Goal: Task Accomplishment & Management: Complete application form

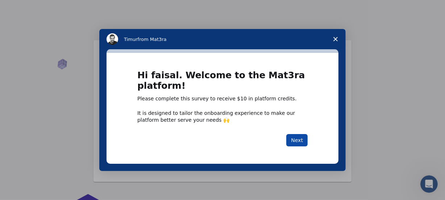
click at [297, 141] on button "Next" at bounding box center [296, 140] width 21 height 12
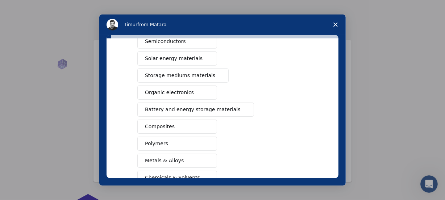
scroll to position [57, 0]
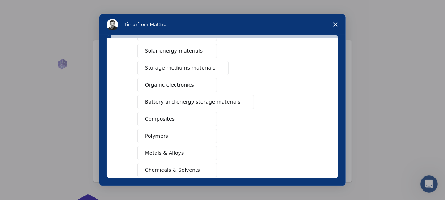
click at [340, 115] on div "What type(s) of materials are you interested in? Semiconductors Solar energy ma…" at bounding box center [222, 110] width 247 height 151
click at [171, 97] on button "Battery and energy storage materials" at bounding box center [195, 102] width 117 height 14
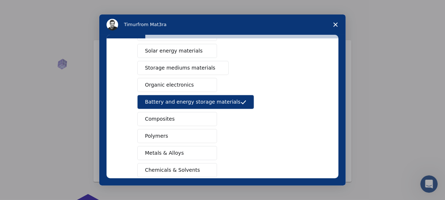
click at [166, 118] on span "Composites" at bounding box center [160, 119] width 30 height 8
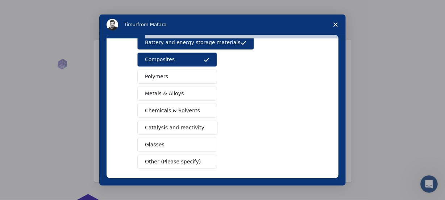
scroll to position [123, 0]
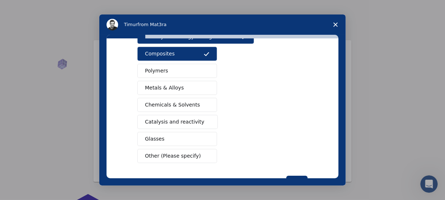
click at [189, 103] on span "Chemicals & Solvents" at bounding box center [172, 105] width 55 height 8
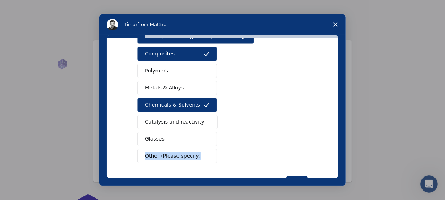
drag, startPoint x: 333, startPoint y: 142, endPoint x: 334, endPoint y: 149, distance: 6.6
click at [334, 149] on div "What type(s) of materials are you interested in? Semiconductors Solar energy ma…" at bounding box center [223, 108] width 232 height 140
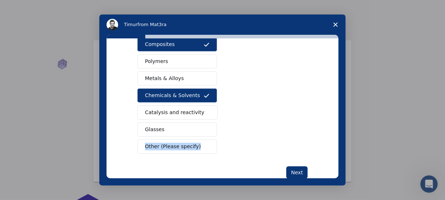
scroll to position [149, 0]
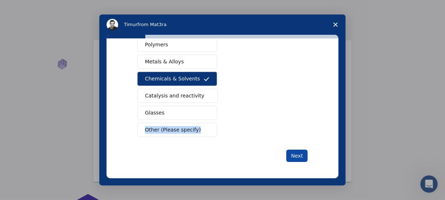
click at [297, 153] on button "Next" at bounding box center [296, 156] width 21 height 12
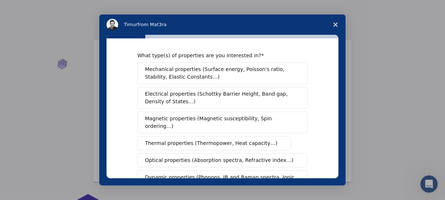
scroll to position [6, 0]
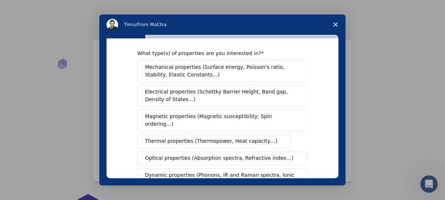
click at [280, 92] on span "Electrical properties (Schottky Barrier Height, Band gap, Density of States…)" at bounding box center [220, 95] width 151 height 15
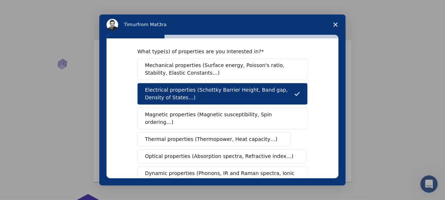
scroll to position [9, 0]
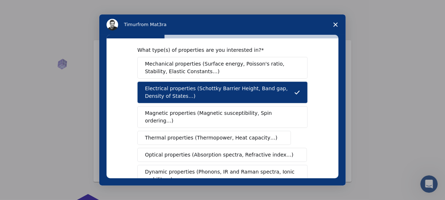
click at [259, 110] on span "Magnetic properties (Magnetic susceptibility, Spin ordering…)" at bounding box center [220, 116] width 150 height 15
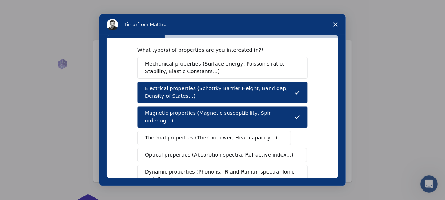
click at [259, 67] on span "Mechanical properties (Surface energy, Poisson's ratio, Stability, Elastic Cons…" at bounding box center [220, 67] width 151 height 15
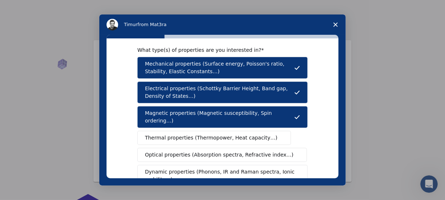
click at [243, 134] on span "Thermal properties (Thermopower, Heat capacity…)" at bounding box center [211, 138] width 133 height 8
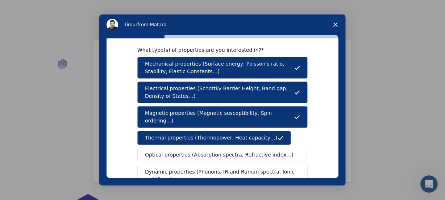
click at [239, 151] on span "Optical properties (Absorption spectra, Refractive index…)" at bounding box center [219, 155] width 149 height 8
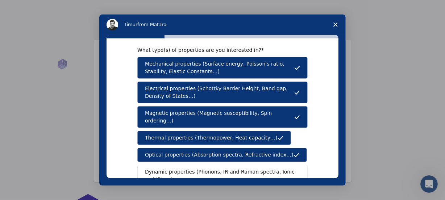
click at [238, 168] on span "Dynamic properties (Phonons, IR and Raman spectra, Ionic mobility…)" at bounding box center [220, 175] width 150 height 15
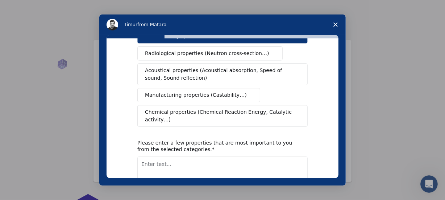
scroll to position [154, 0]
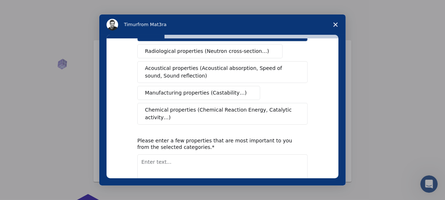
click at [242, 47] on span "Radiological properties (Neutron cross-section…)" at bounding box center [207, 51] width 124 height 8
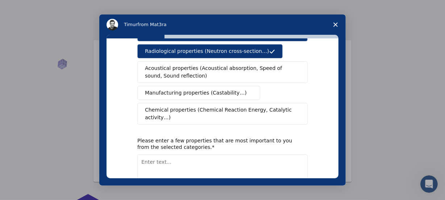
click at [239, 65] on span "Acoustical properties (Acoustical absorption, Speed of sound, Sound reflection)" at bounding box center [220, 72] width 151 height 15
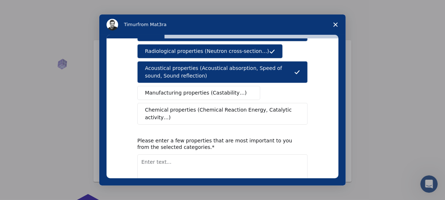
click at [224, 89] on span "Manufacturing properties (Castability…)" at bounding box center [196, 93] width 102 height 8
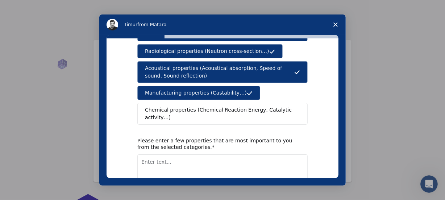
click at [226, 106] on span "Chemical properties (Chemical Reaction Energy, Catalytic activity…)" at bounding box center [220, 113] width 150 height 15
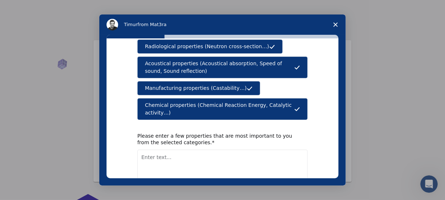
scroll to position [186, 0]
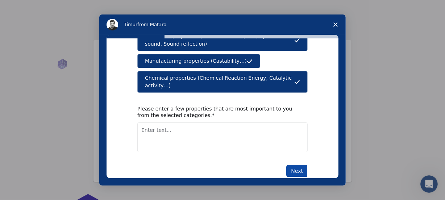
click at [295, 165] on button "Next" at bounding box center [296, 171] width 21 height 12
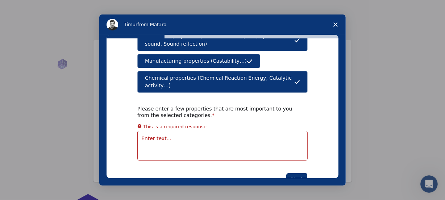
click at [210, 134] on textarea "Enter text..." at bounding box center [222, 146] width 170 height 30
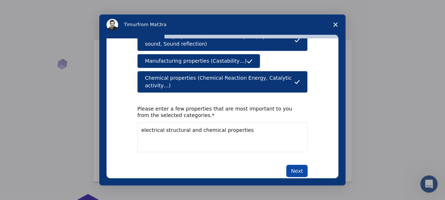
type textarea "electrical structural and chemical properties"
click at [292, 165] on button "Next" at bounding box center [296, 171] width 21 height 12
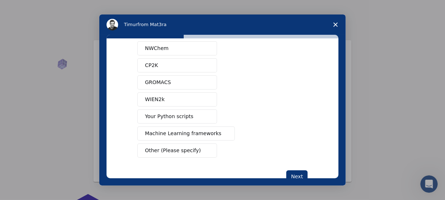
scroll to position [0, 0]
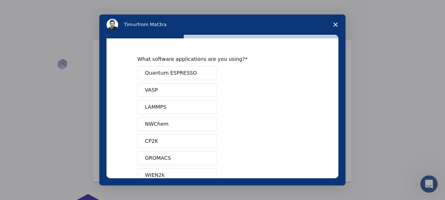
click at [205, 73] on span "Intercom messenger" at bounding box center [207, 73] width 6 height 6
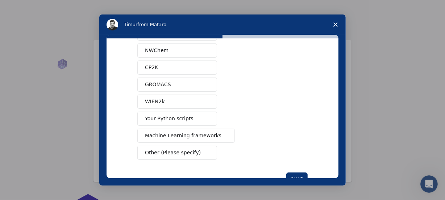
scroll to position [84, 0]
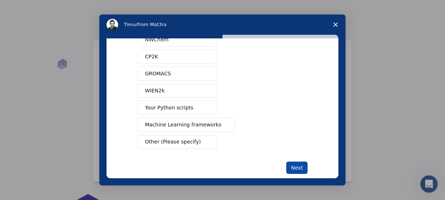
click at [293, 172] on button "Next" at bounding box center [296, 168] width 21 height 12
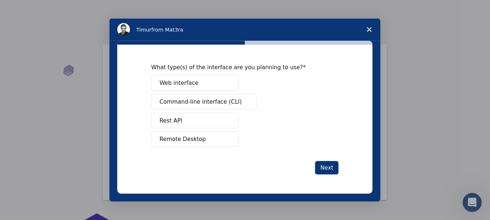
scroll to position [0, 0]
click at [196, 71] on button "Web interface" at bounding box center [177, 76] width 80 height 14
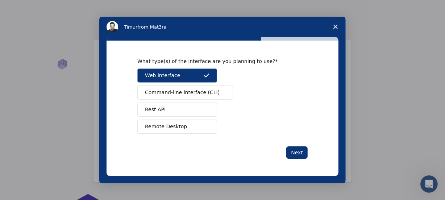
click at [178, 131] on button "Remote Desktop" at bounding box center [177, 127] width 80 height 14
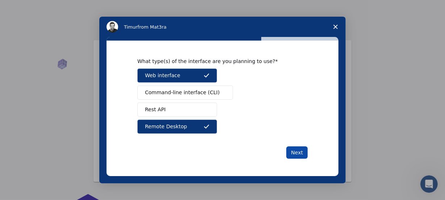
click at [292, 153] on button "Next" at bounding box center [296, 152] width 21 height 12
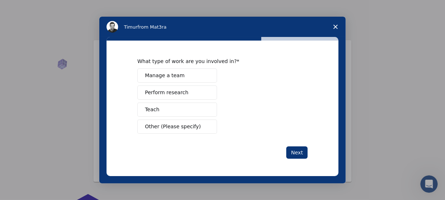
click at [187, 94] on button "Perform research" at bounding box center [177, 93] width 80 height 14
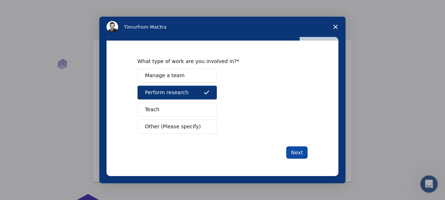
click at [295, 148] on button "Next" at bounding box center [296, 152] width 21 height 12
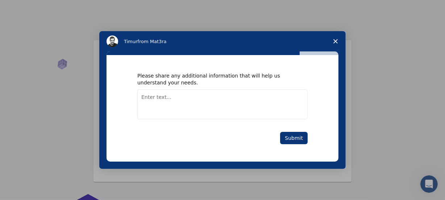
click at [195, 95] on textarea "Enter text..." at bounding box center [222, 105] width 170 height 30
type textarea "i am making a composite for enery"
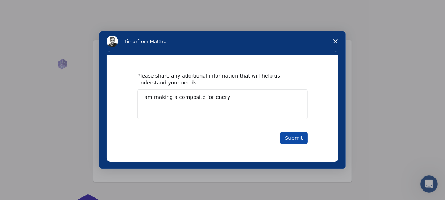
click at [299, 136] on button "Submit" at bounding box center [294, 138] width 28 height 12
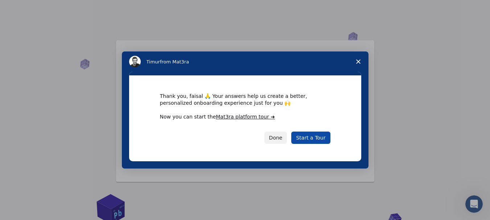
click at [323, 137] on link "Start a Tour" at bounding box center [310, 138] width 39 height 12
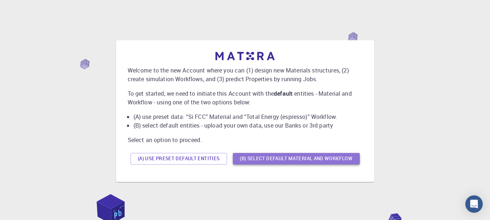
click at [319, 158] on button "(B) Select default material and workflow" at bounding box center [296, 159] width 127 height 12
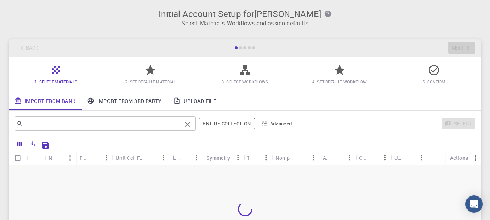
click at [117, 117] on div "​" at bounding box center [105, 123] width 181 height 15
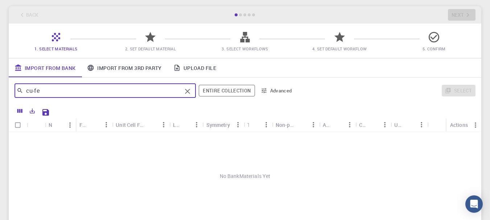
scroll to position [35, 0]
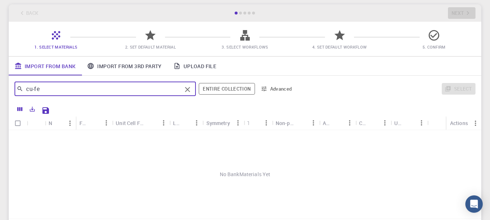
click at [161, 91] on input "cu-fe" at bounding box center [102, 89] width 158 height 10
type input "c"
type input "i"
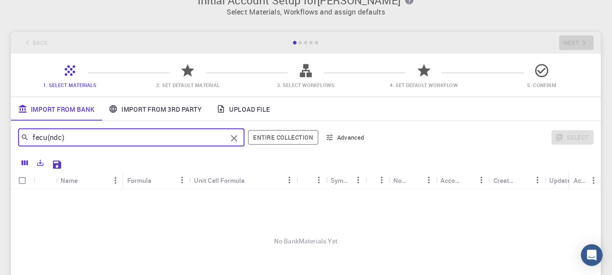
scroll to position [0, 0]
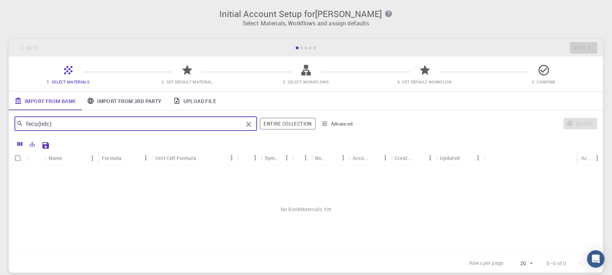
click at [156, 121] on input "fecu(ndc)" at bounding box center [133, 124] width 220 height 10
type input "f"
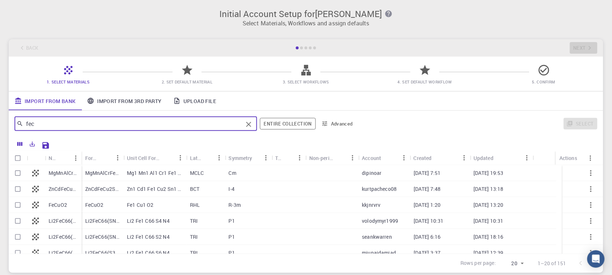
click at [125, 124] on input "fec" at bounding box center [133, 124] width 220 height 10
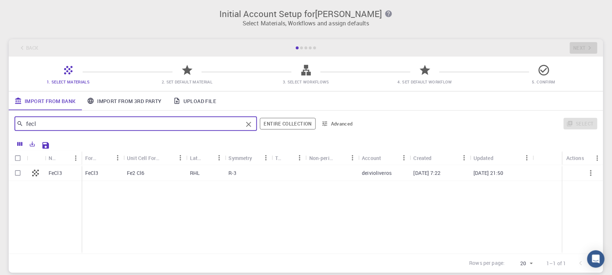
type input "fecl"
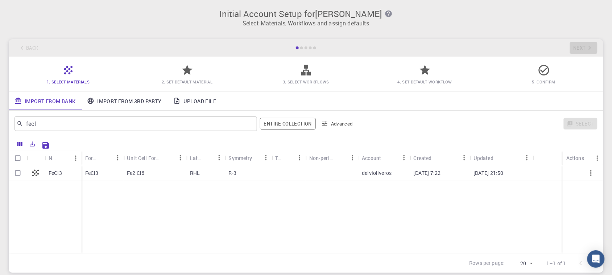
click at [93, 173] on p "FeCl3" at bounding box center [91, 172] width 13 height 7
checkbox input "true"
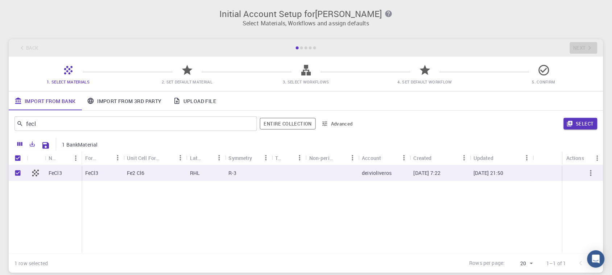
click at [105, 173] on div "FeCl3" at bounding box center [103, 173] width 42 height 16
checkbox input "false"
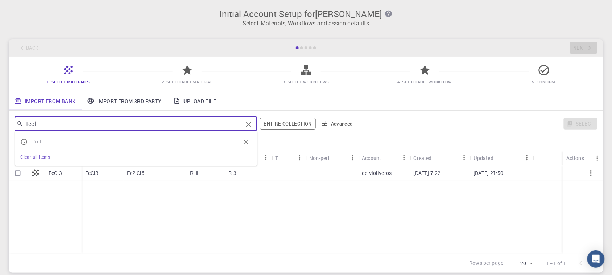
click at [207, 123] on input "fecl" at bounding box center [133, 124] width 220 height 10
type input "f"
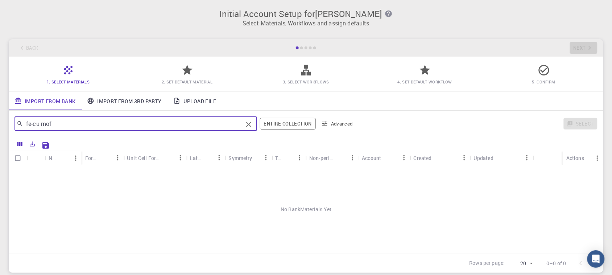
click at [40, 125] on input "fe-cu mof" at bounding box center [133, 124] width 220 height 10
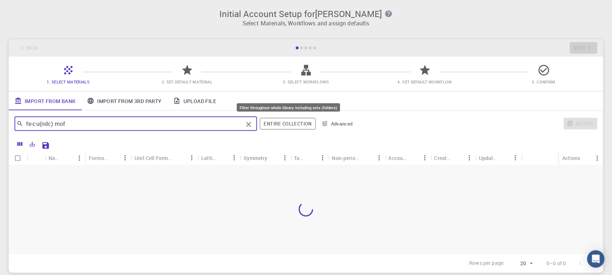
type input "fe-cu(ndc) mof"
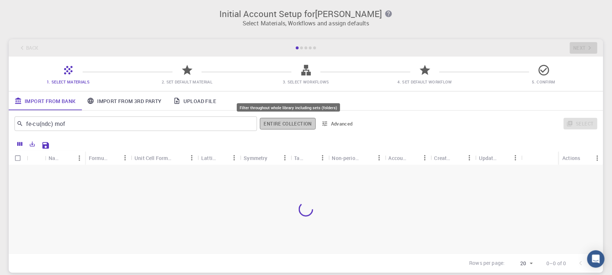
click at [287, 123] on button "Entire collection" at bounding box center [288, 124] width 56 height 12
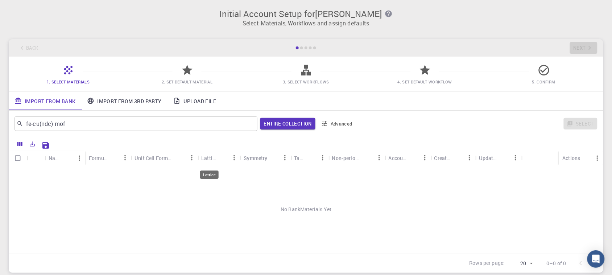
click at [209, 157] on div "Lattice" at bounding box center [209, 158] width 16 height 14
